Goal: Task Accomplishment & Management: Manage account settings

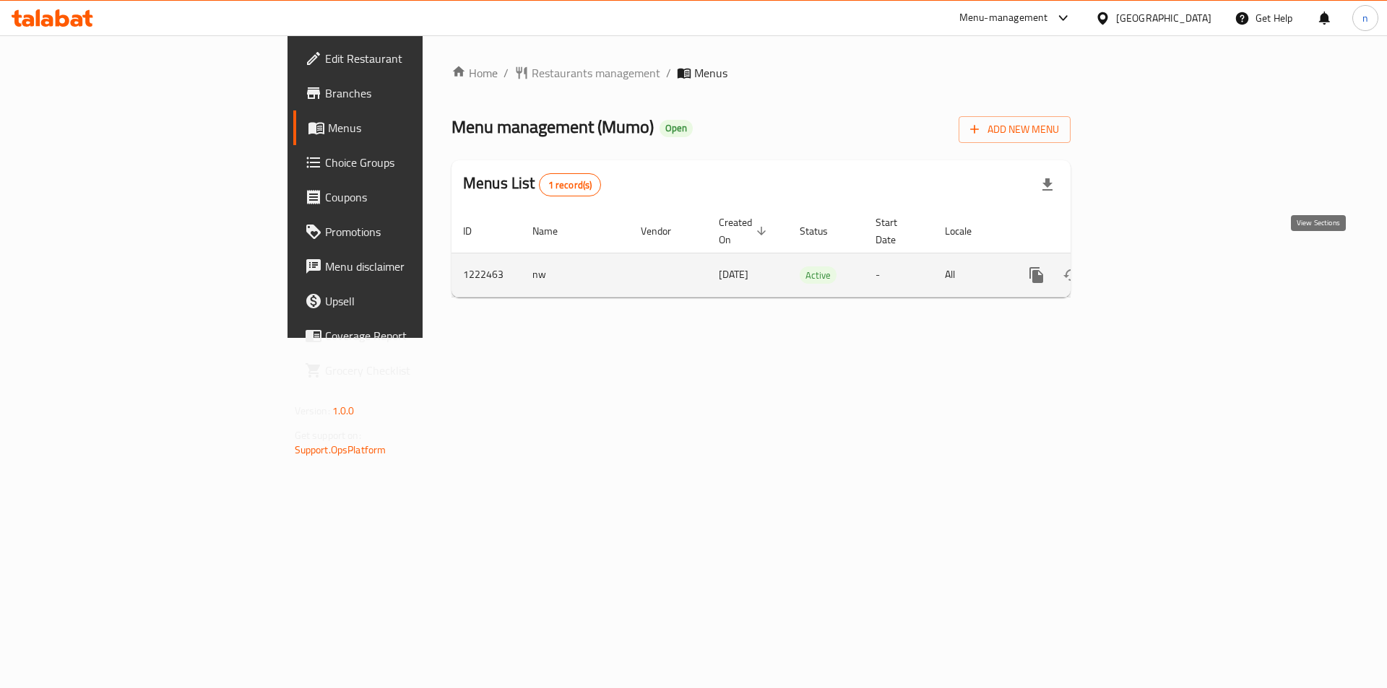
click at [1147, 269] on icon "enhanced table" at bounding box center [1140, 275] width 13 height 13
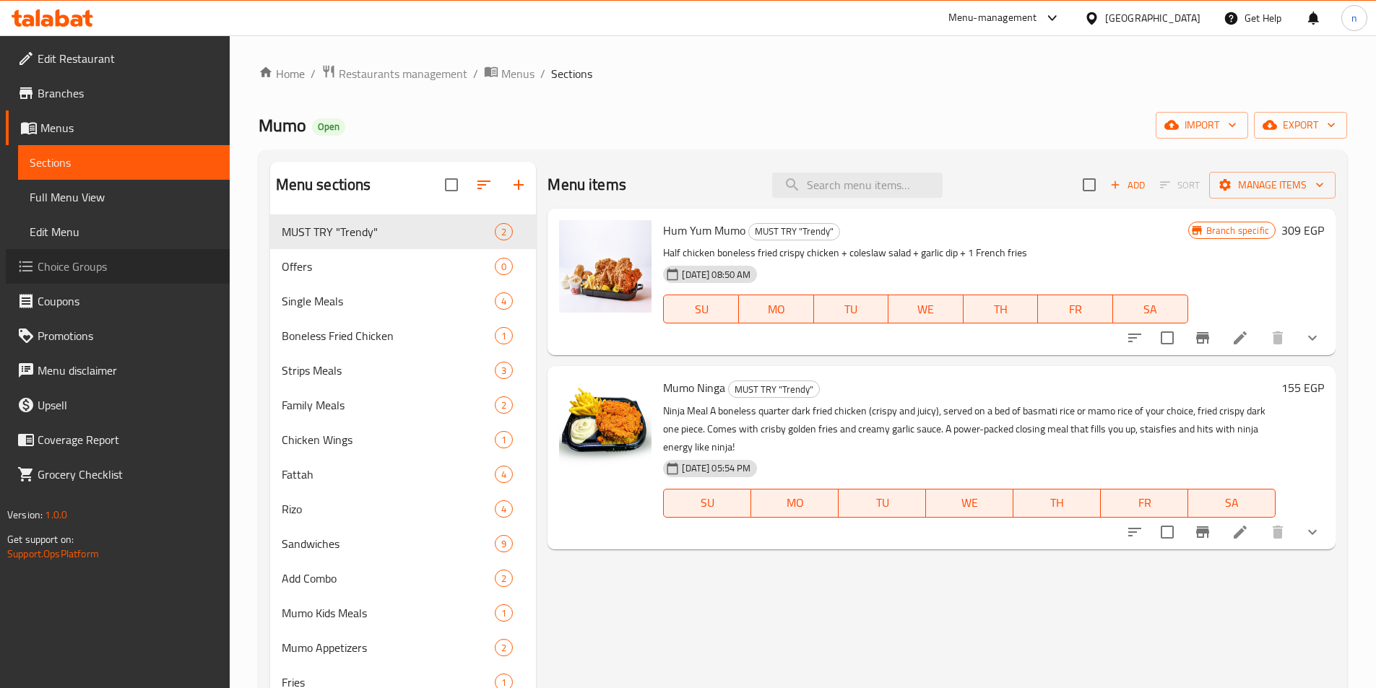
click at [160, 268] on span "Choice Groups" at bounding box center [128, 266] width 181 height 17
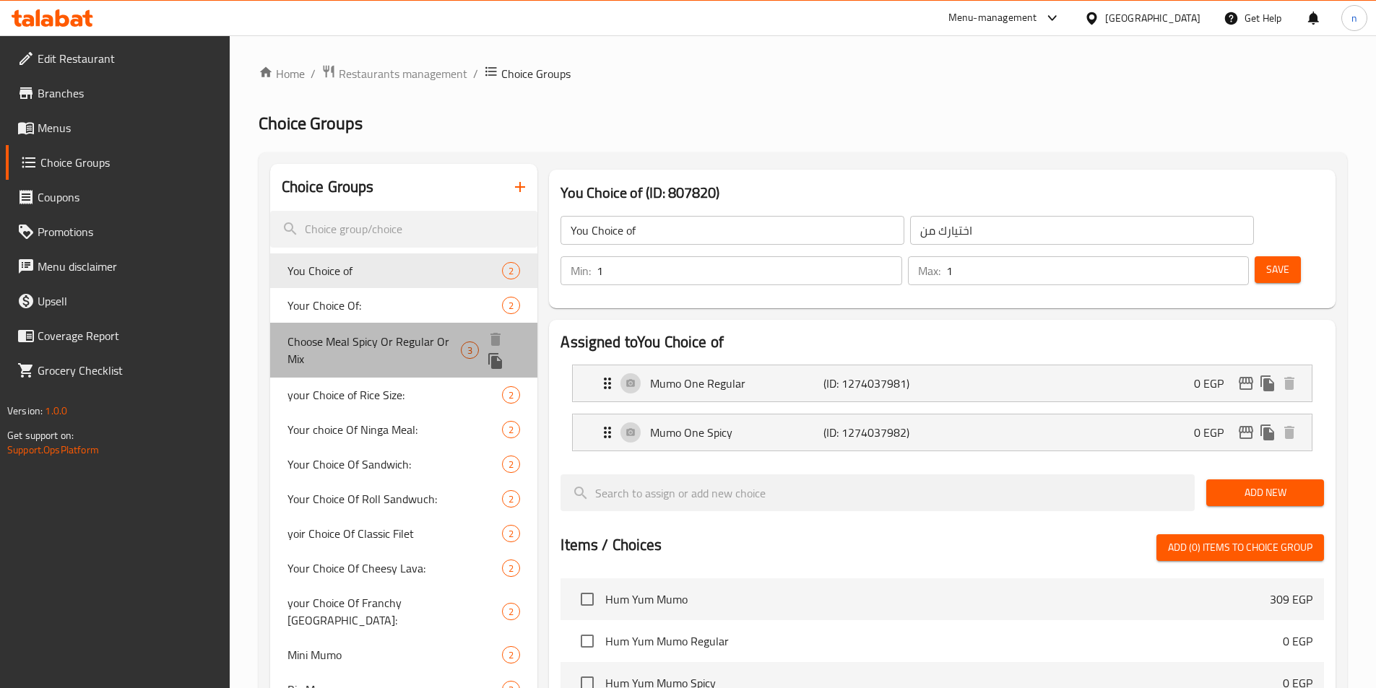
click at [376, 339] on span "Choose Meal Spicy Or Regular Or Mix" at bounding box center [373, 350] width 173 height 35
type input "Choose Meal Spicy Or Regular Or Mix"
type input "إختار وجبتك حار ولا عادى ولا ميكس"
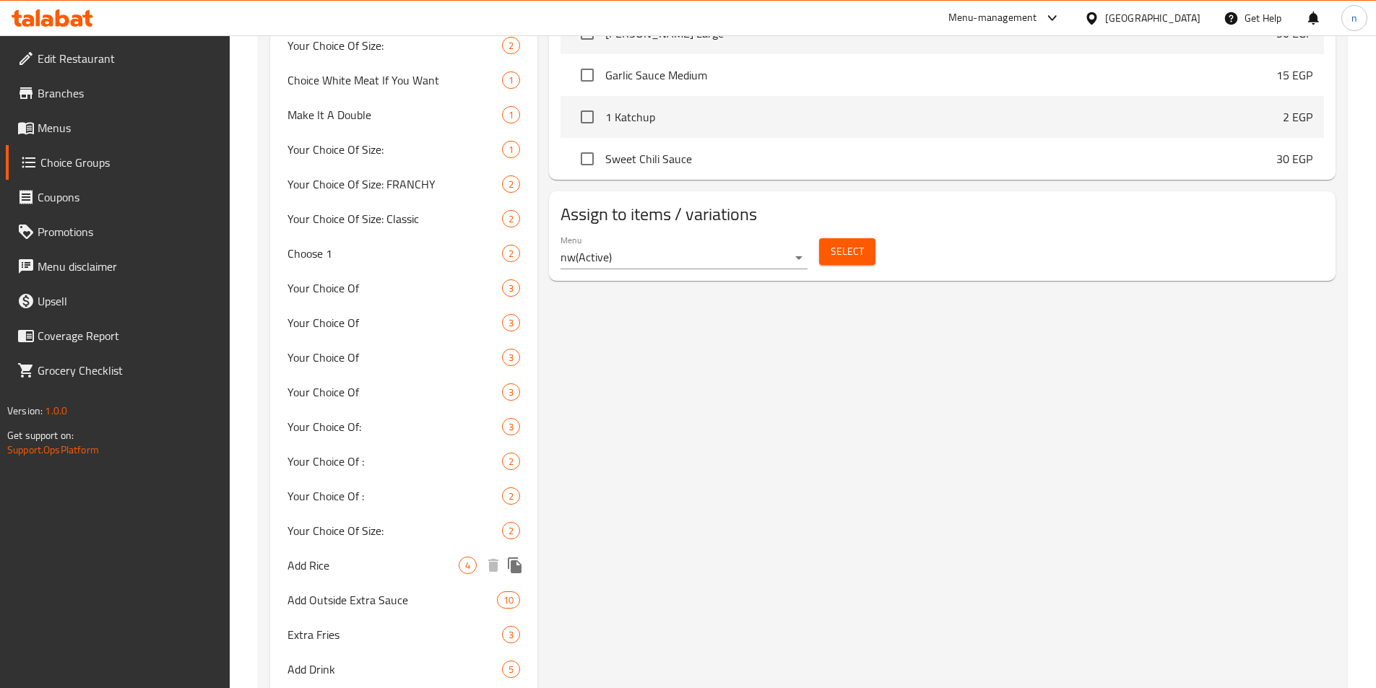
scroll to position [1011, 0]
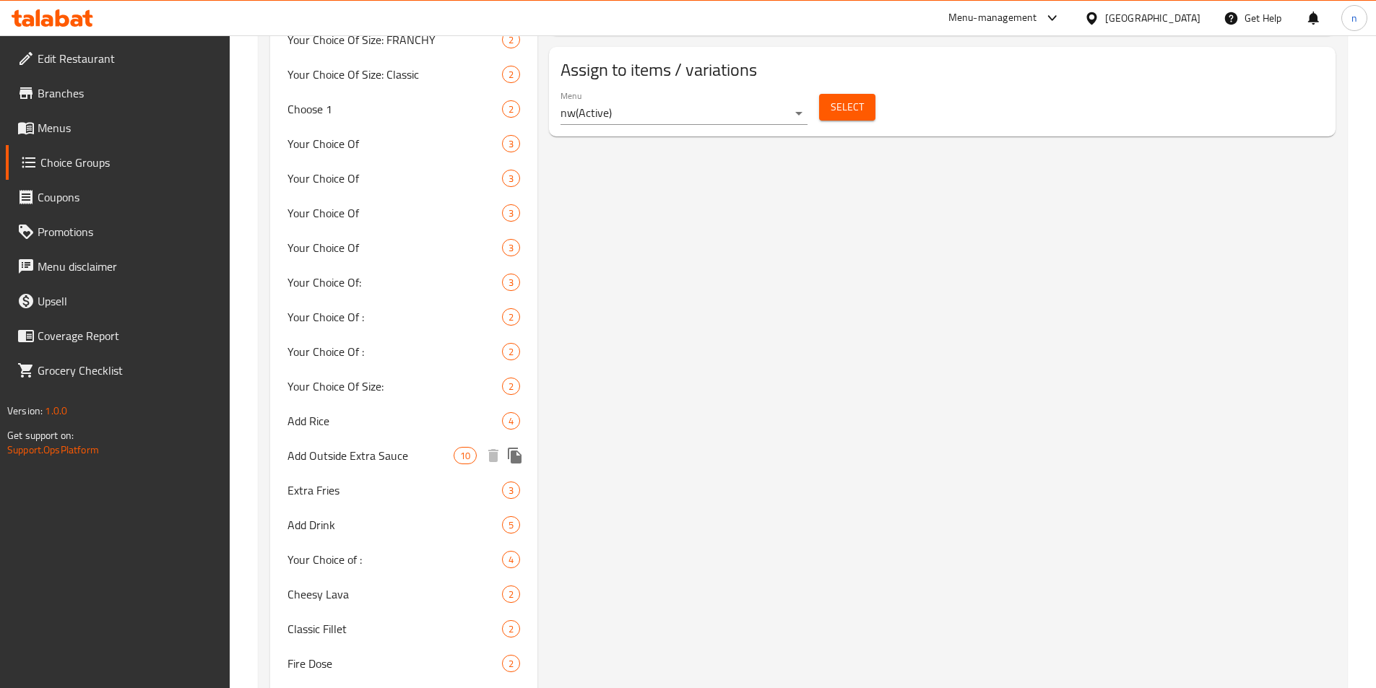
click at [329, 447] on span "Add Outside Extra Sauce" at bounding box center [370, 455] width 167 height 17
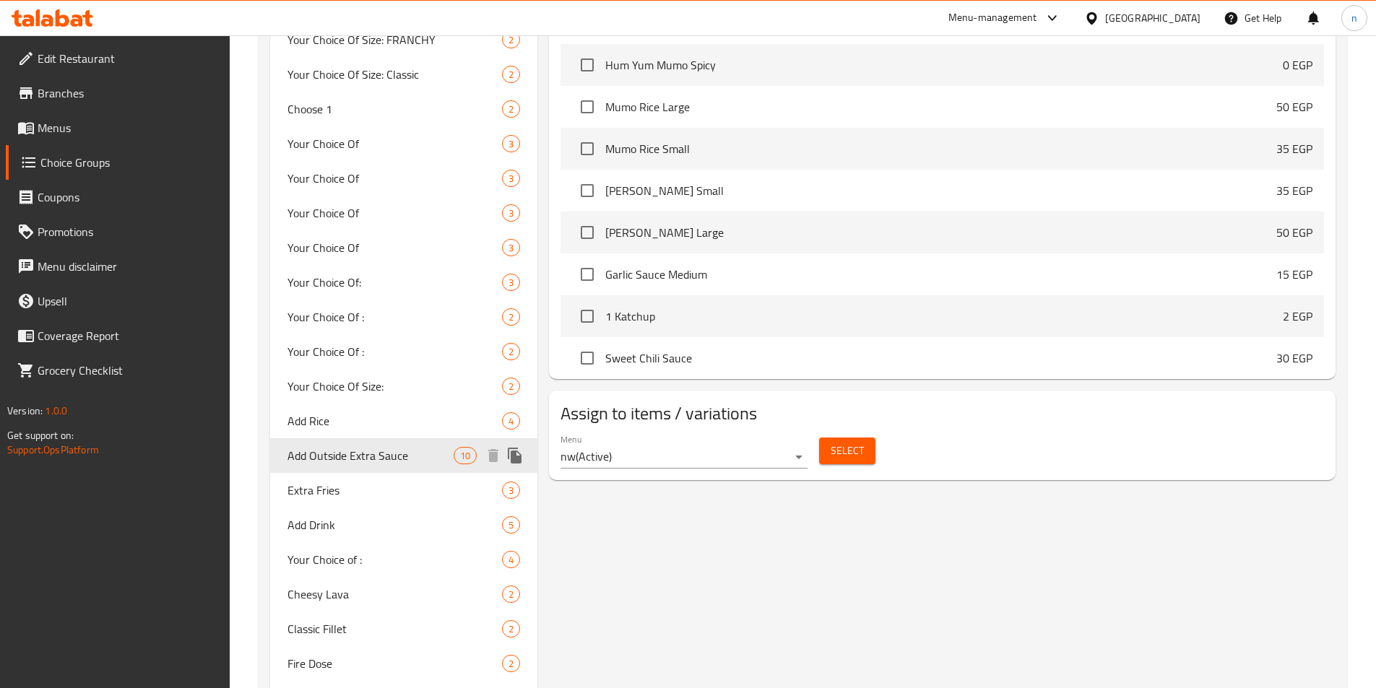
type input "Add Outside Extra Sauce"
type input "أضف اكسترا صوص خارجي"
type input "0"
type input "10"
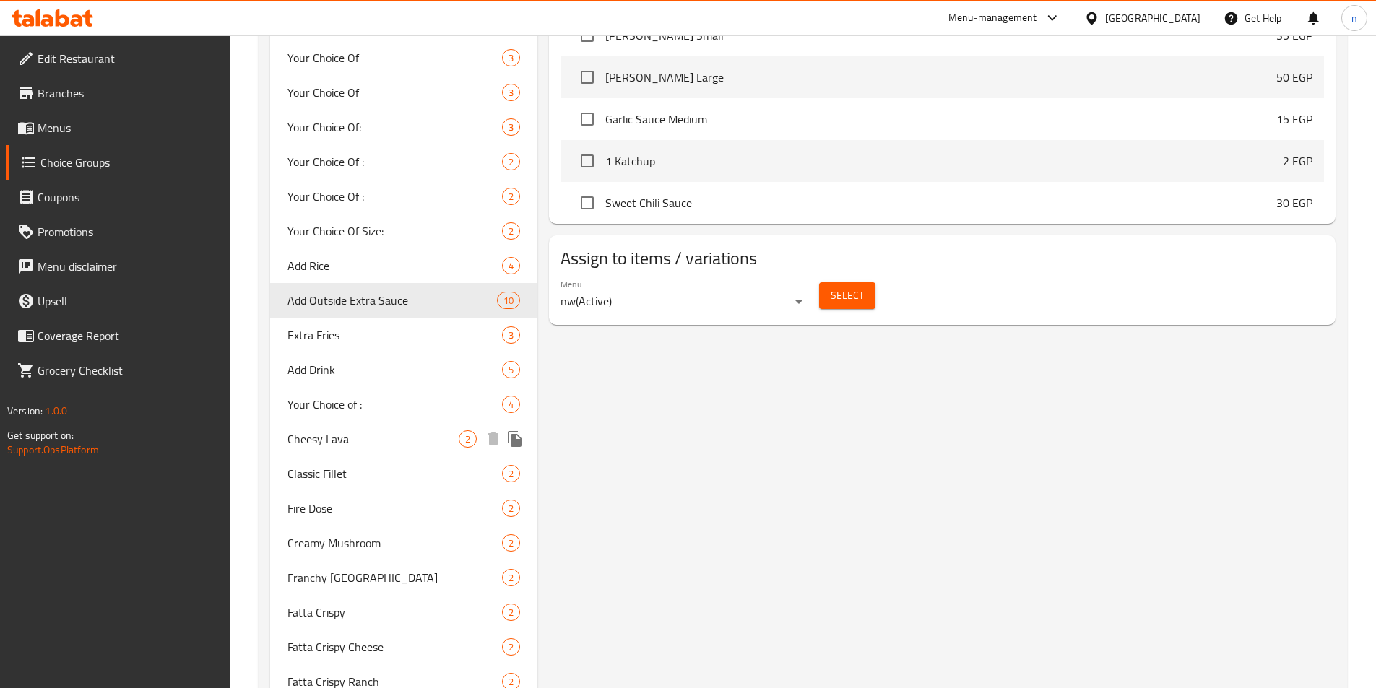
scroll to position [1275, 0]
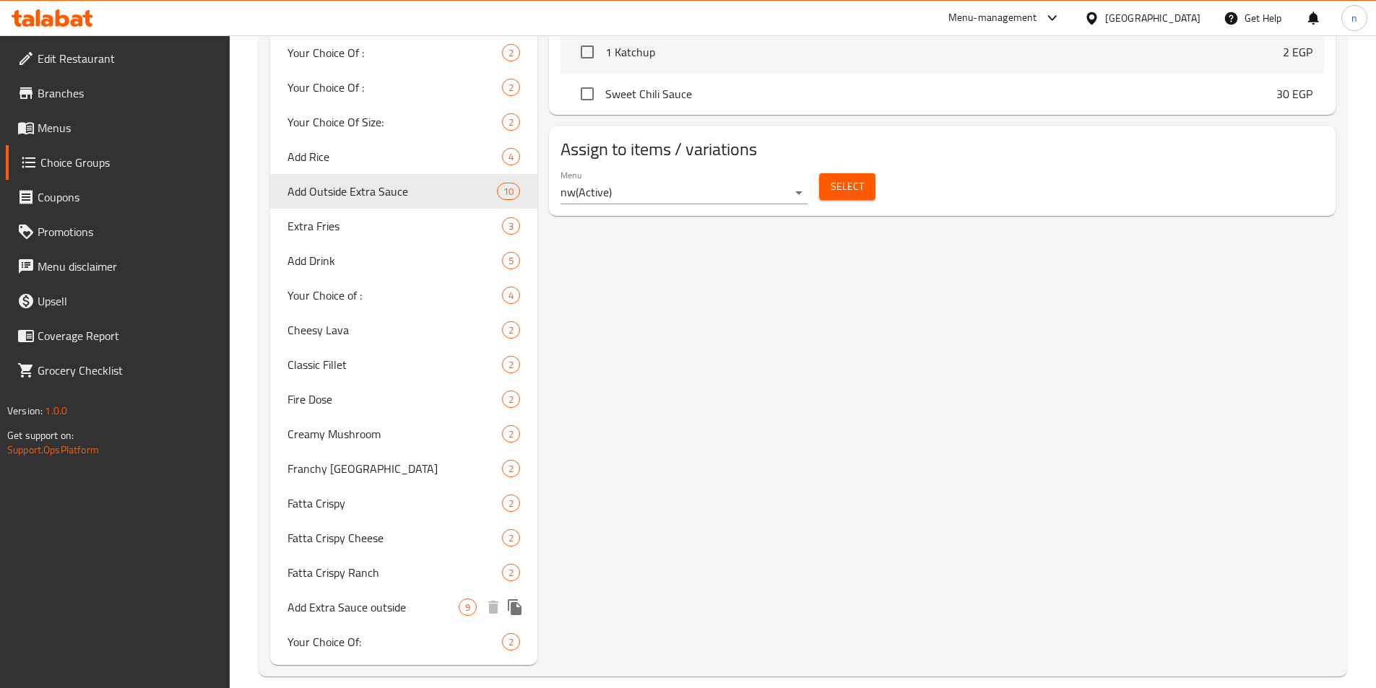
click at [326, 599] on span "Add Extra Sauce outside" at bounding box center [373, 607] width 172 height 17
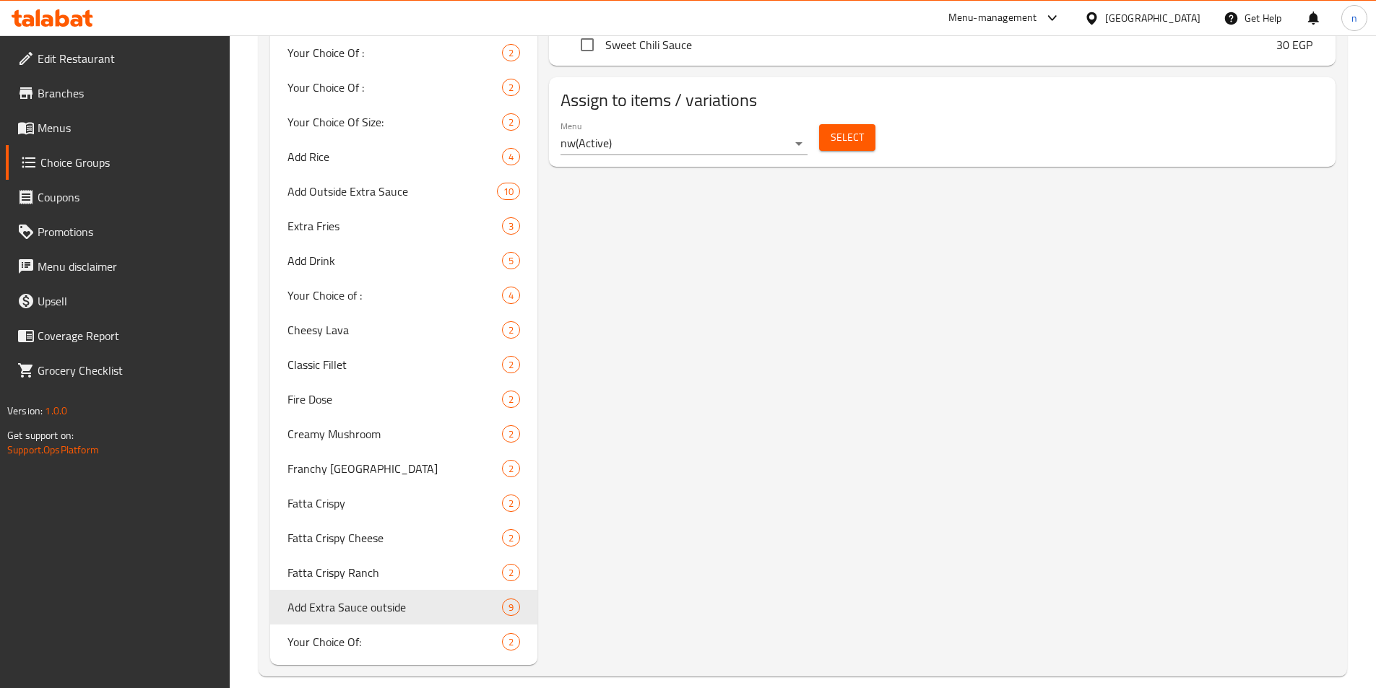
type input "Add Extra Sauce outside"
type input "أضف صوص اضافي خارجي"
type input "3"
click at [304, 252] on span "Add Drink" at bounding box center [373, 260] width 172 height 17
type input "Add Drink"
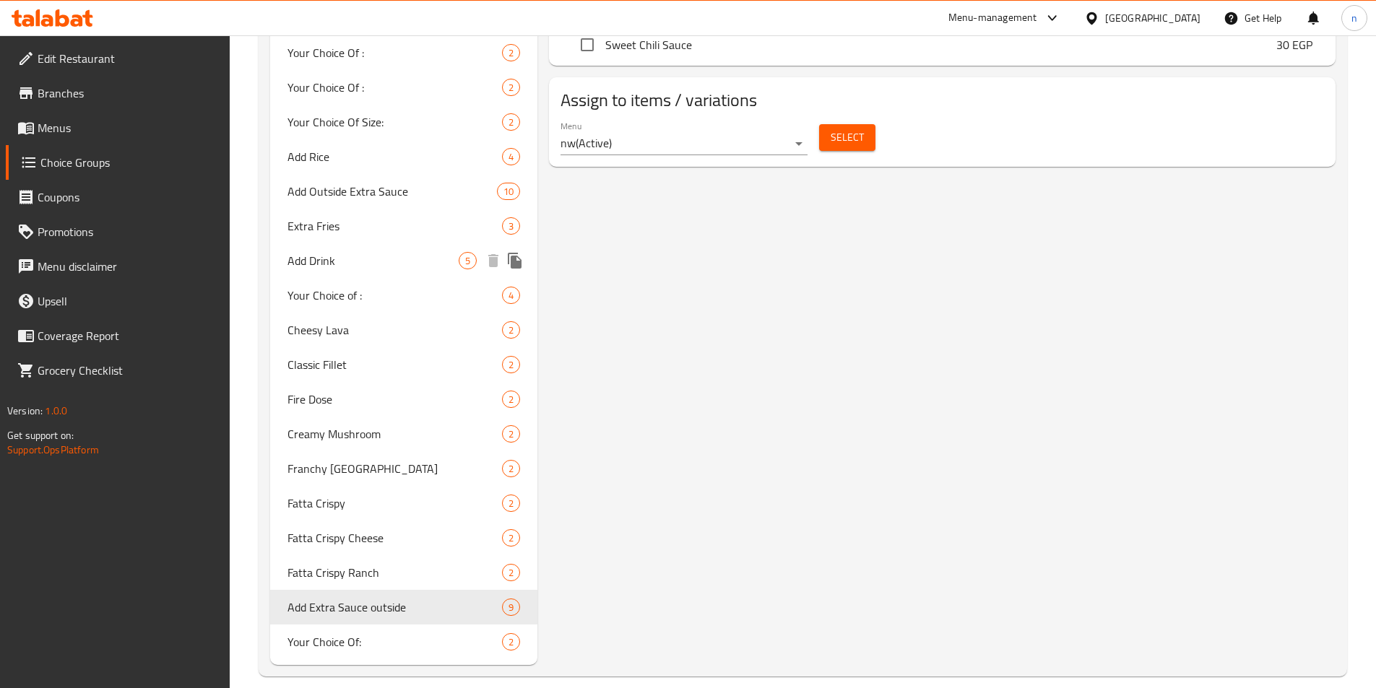
type input "اضف مشروب"
type input "5"
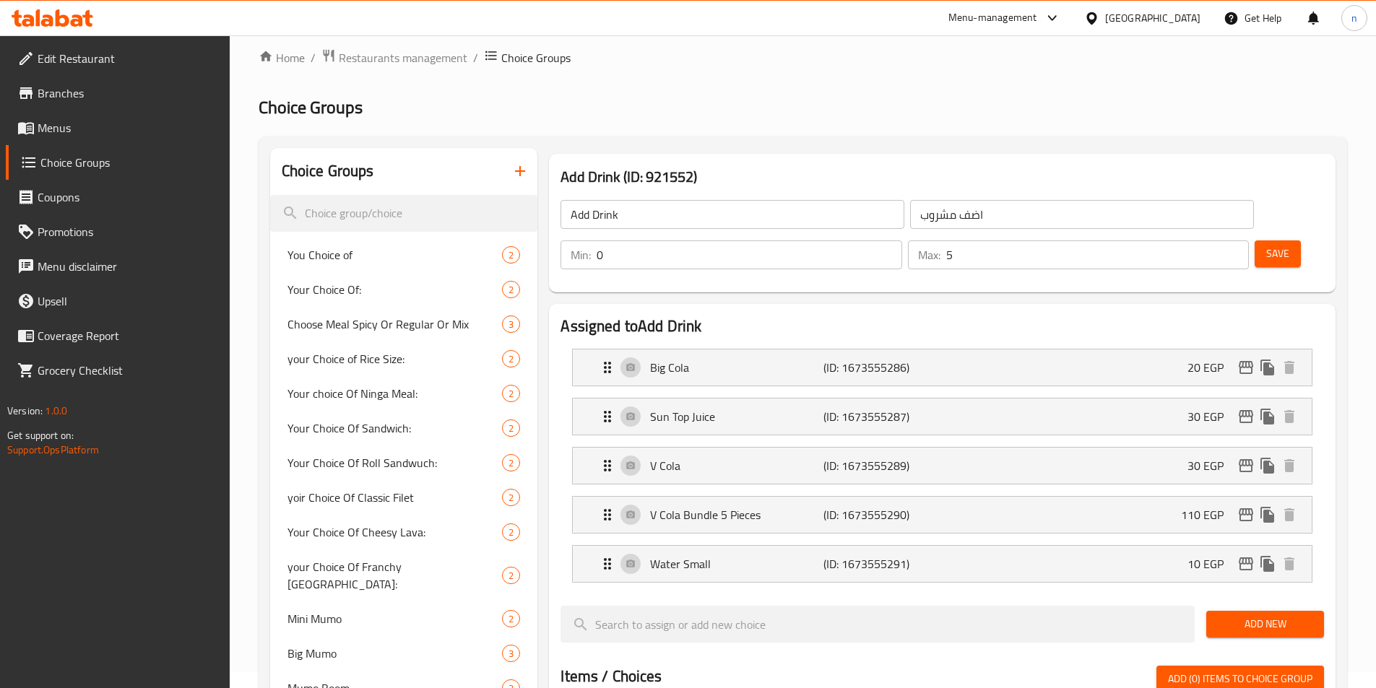
scroll to position [0, 0]
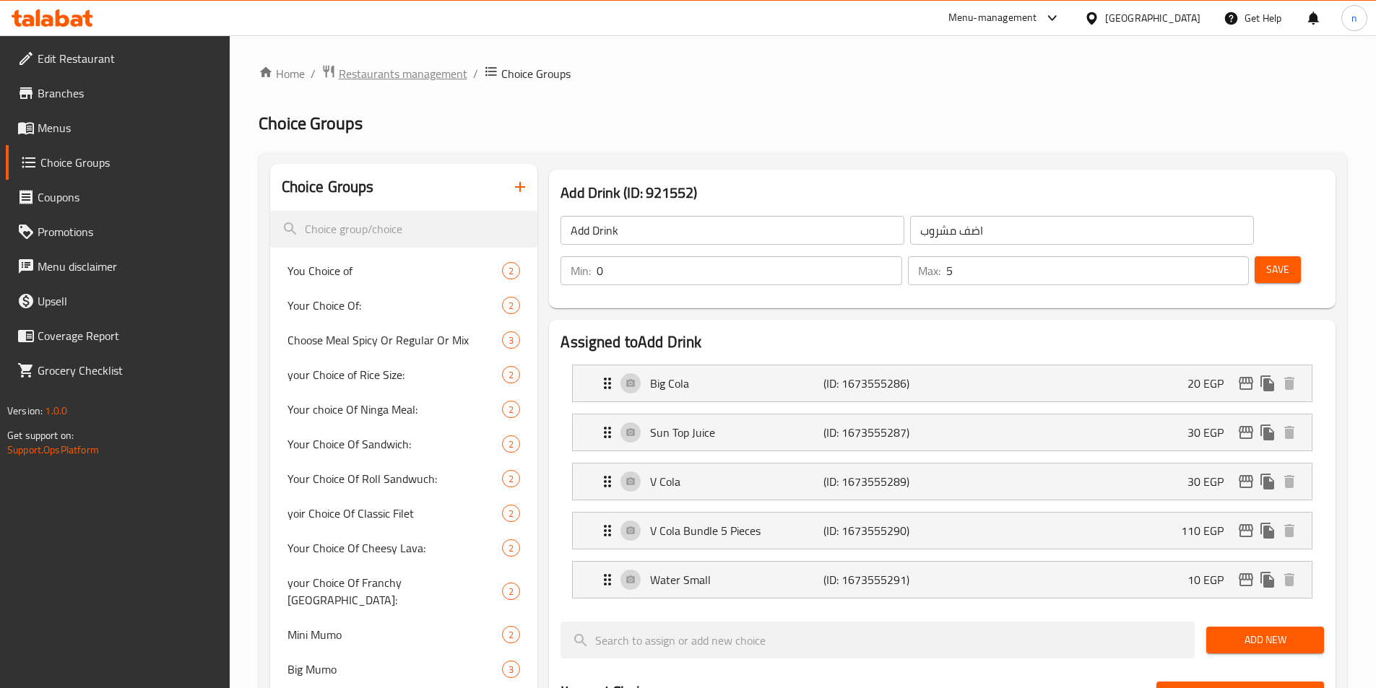
click at [390, 71] on span "Restaurants management" at bounding box center [403, 73] width 129 height 17
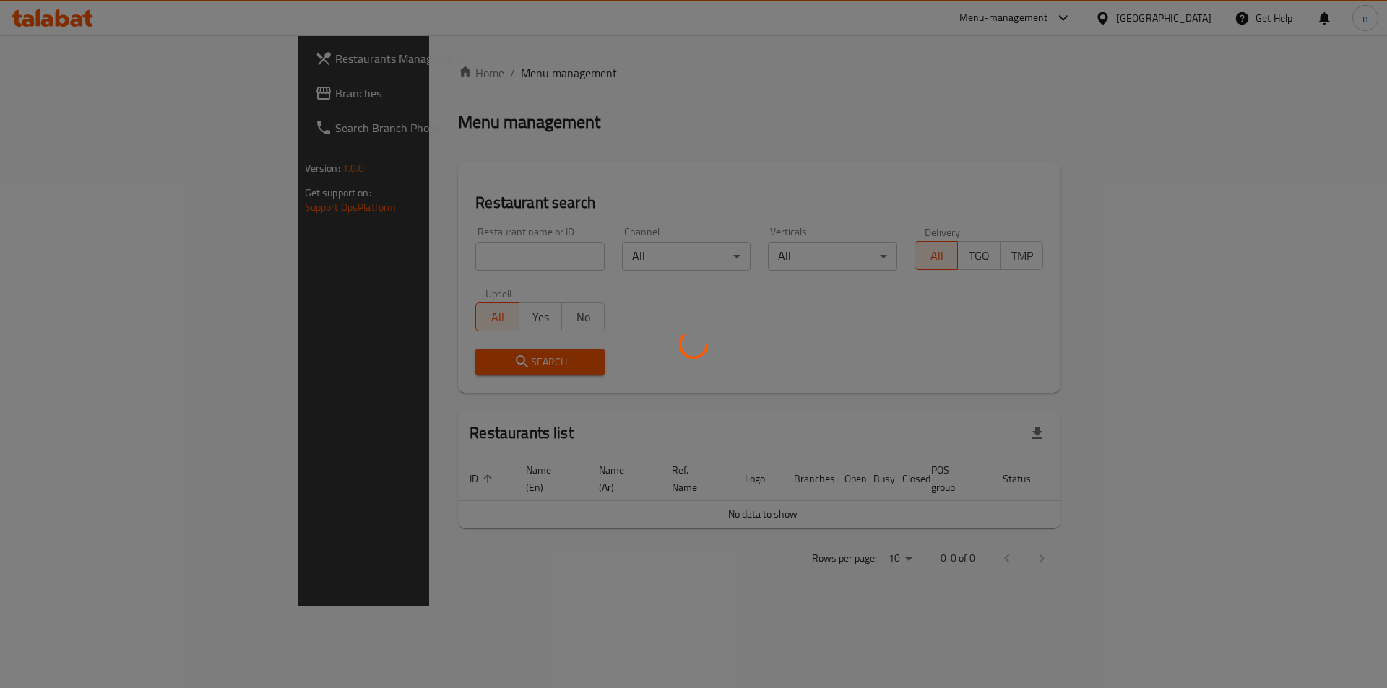
click at [114, 101] on div at bounding box center [693, 344] width 1387 height 688
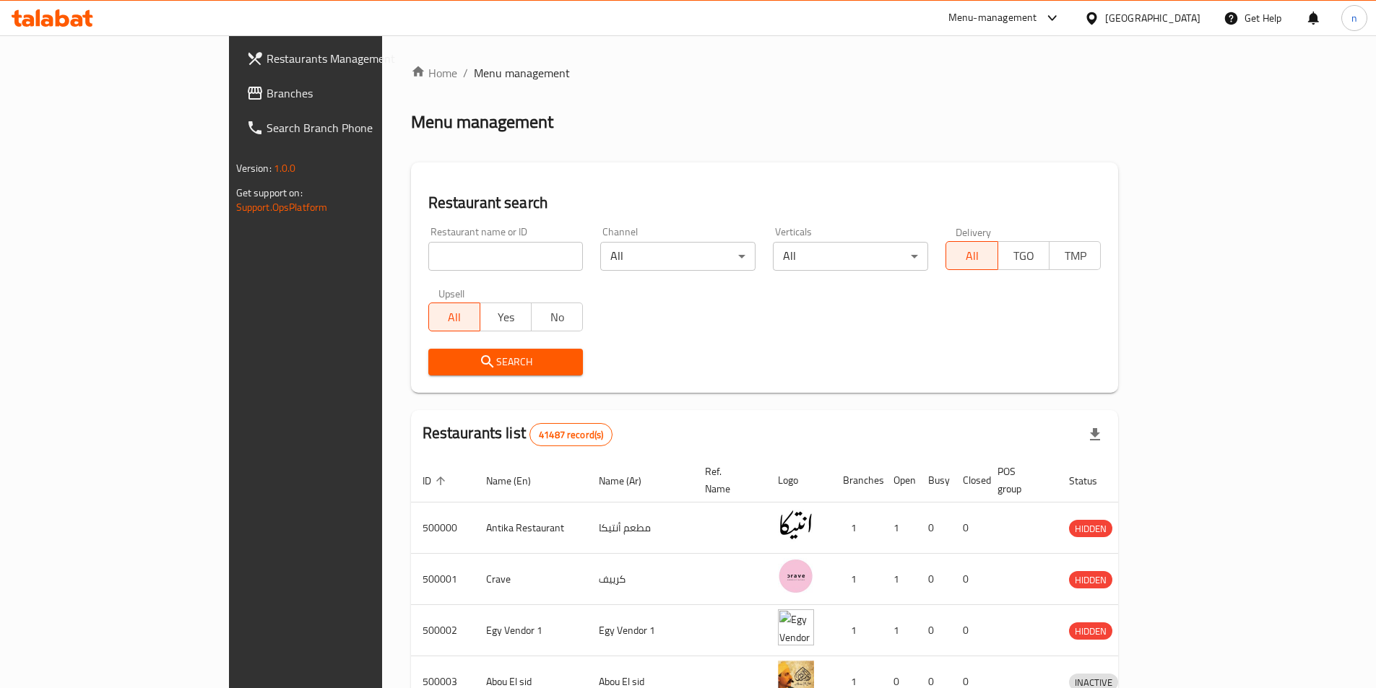
click at [266, 89] on span "Branches" at bounding box center [356, 92] width 181 height 17
